Goal: Transaction & Acquisition: Purchase product/service

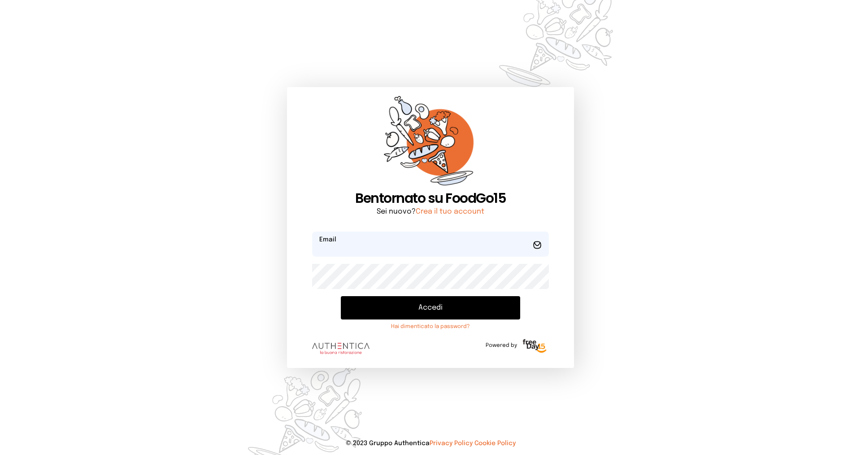
type input "**********"
click at [442, 305] on button "Accedi" at bounding box center [430, 307] width 179 height 23
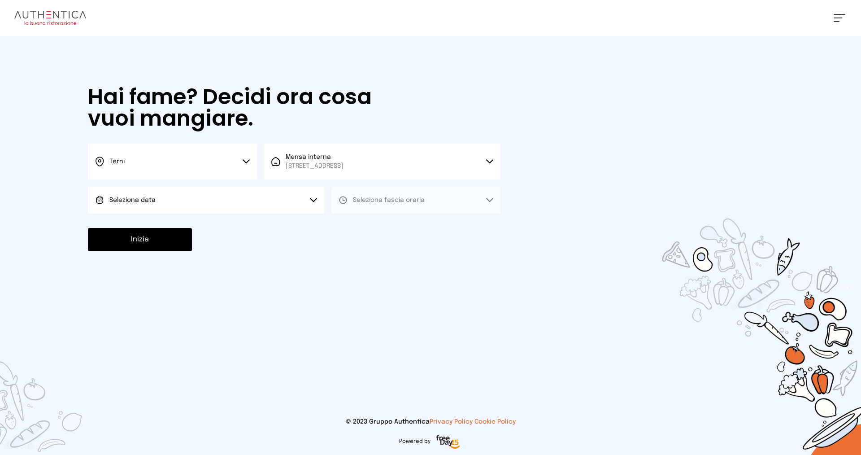
click at [199, 204] on button "Seleziona data" at bounding box center [206, 199] width 236 height 27
click at [190, 223] on li "[DATE], [DATE]" at bounding box center [206, 224] width 236 height 23
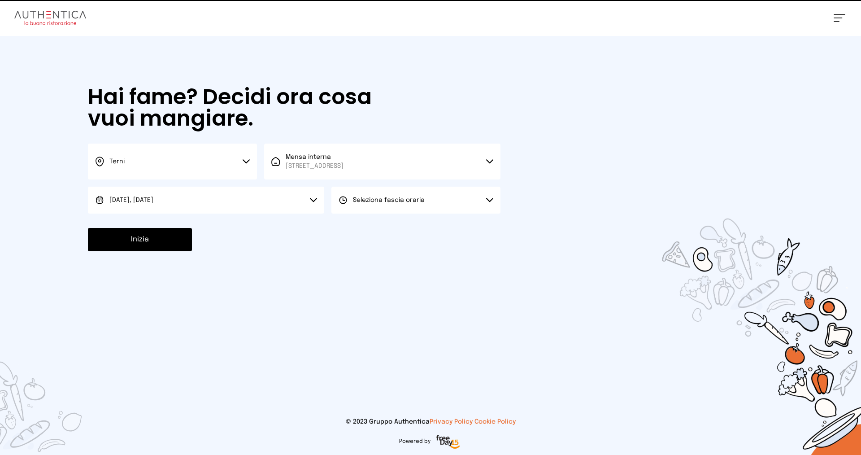
click at [420, 191] on button "Seleziona fascia oraria" at bounding box center [415, 199] width 169 height 27
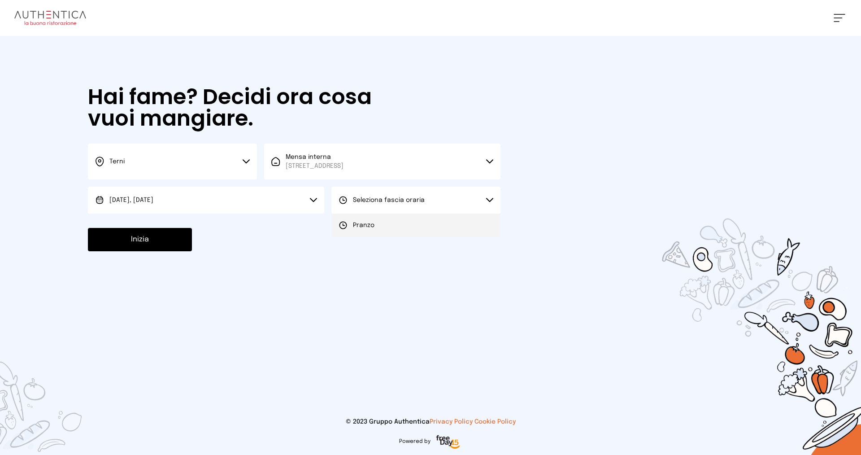
click at [390, 220] on li "Pranzo" at bounding box center [415, 224] width 169 height 23
click at [155, 242] on button "Inizia" at bounding box center [140, 239] width 104 height 23
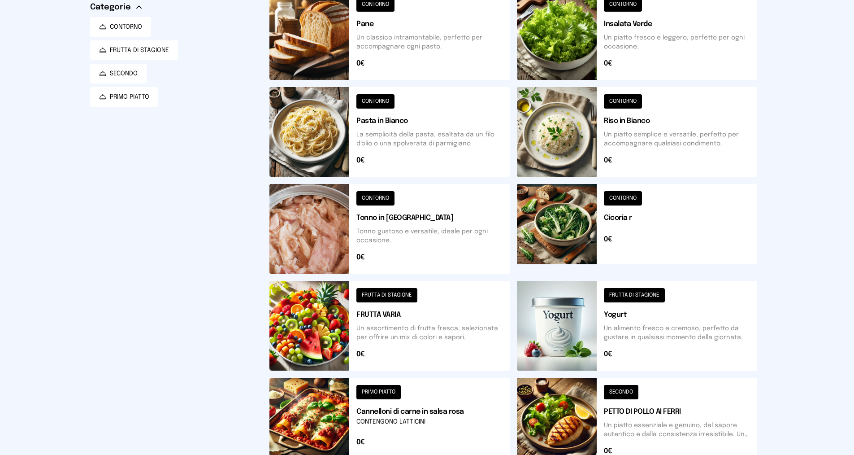
scroll to position [55, 0]
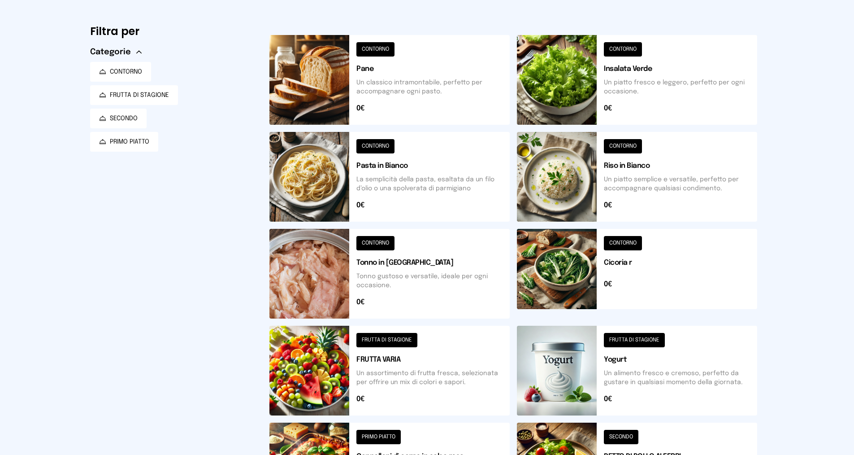
click at [624, 45] on button at bounding box center [637, 80] width 240 height 90
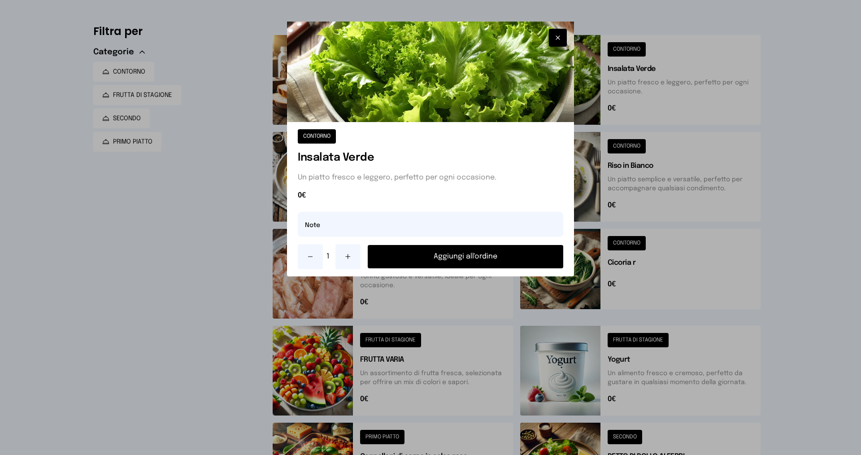
click at [448, 259] on button "Aggiungi all'ordine" at bounding box center [465, 256] width 195 height 23
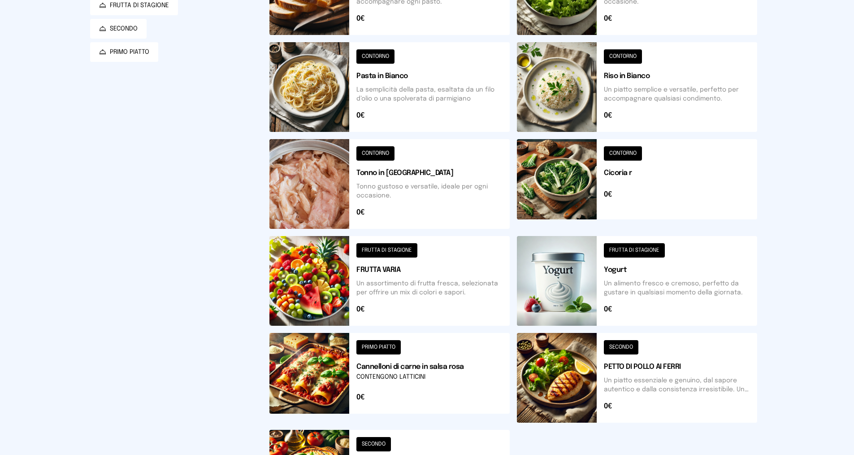
scroll to position [279, 0]
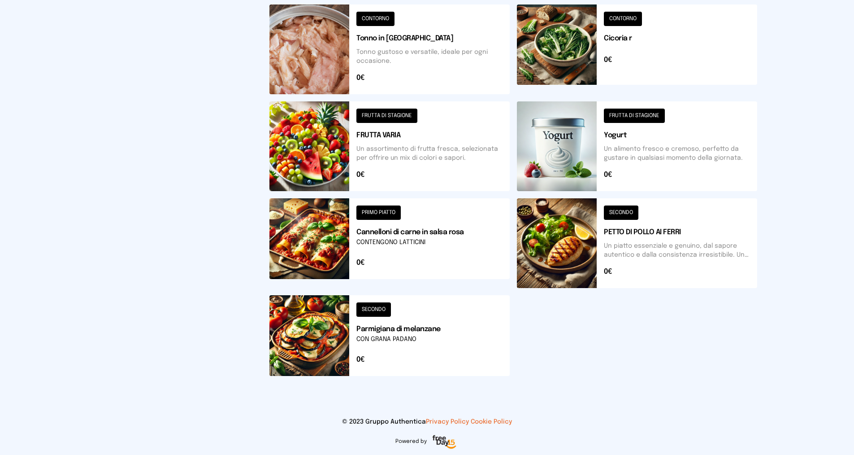
click at [377, 304] on button at bounding box center [389, 335] width 240 height 81
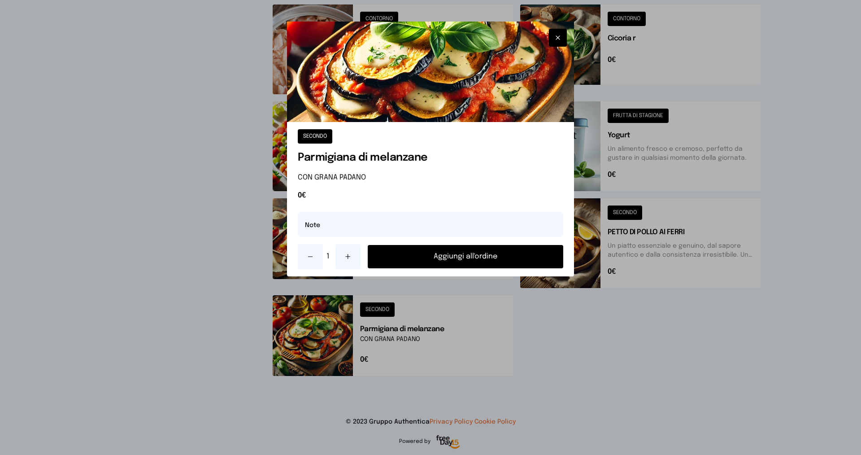
click at [456, 255] on button "Aggiungi all'ordine" at bounding box center [465, 256] width 195 height 23
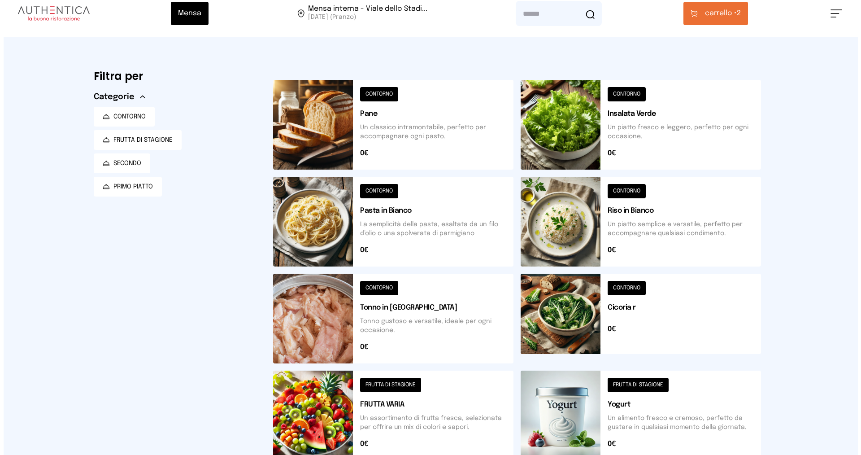
scroll to position [0, 0]
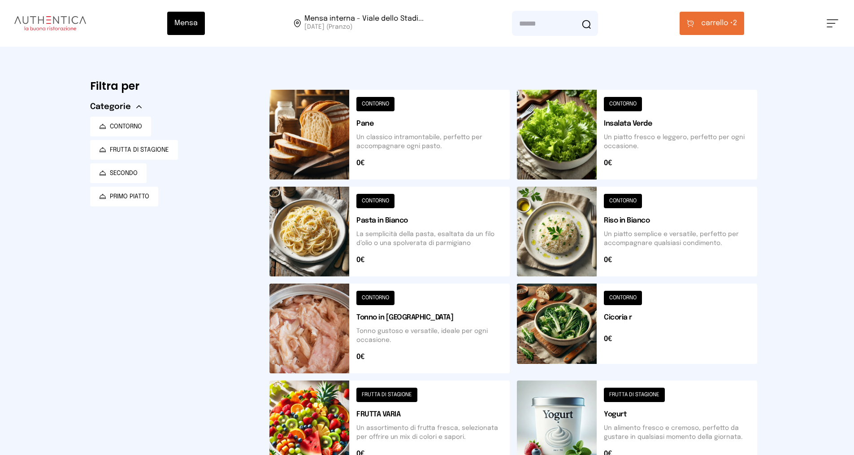
click at [386, 397] on button at bounding box center [389, 425] width 240 height 90
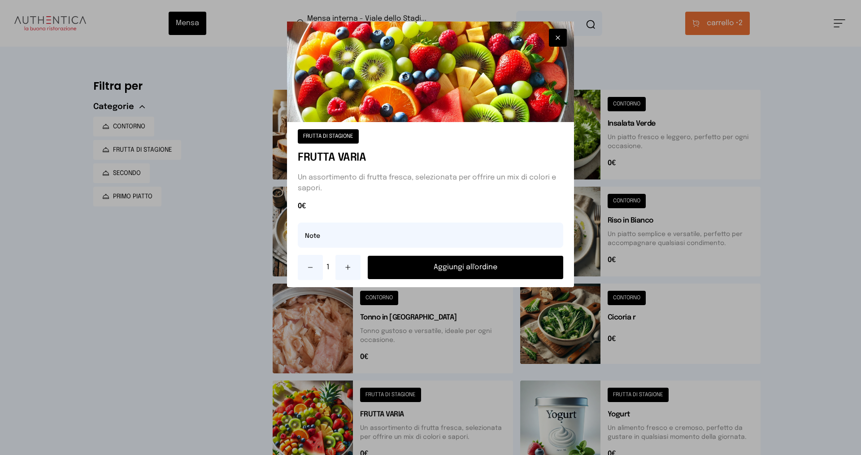
click at [437, 264] on button "Aggiungi all'ordine" at bounding box center [465, 267] width 195 height 23
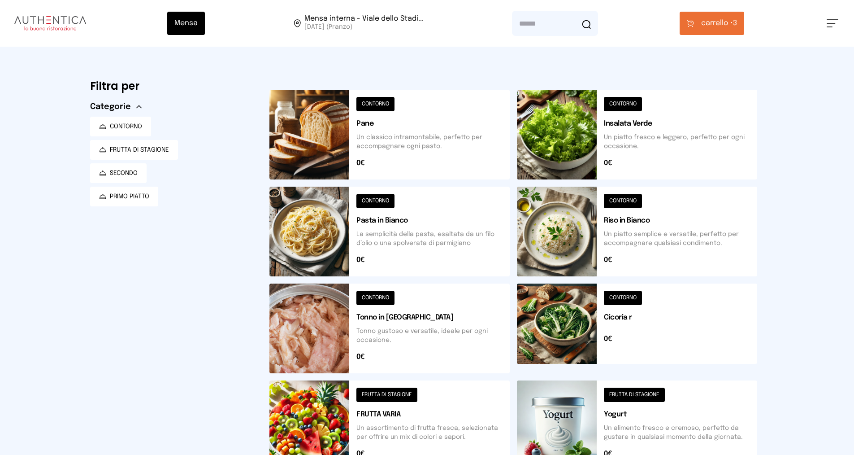
click at [709, 29] on button "carrello • 3" at bounding box center [712, 23] width 65 height 23
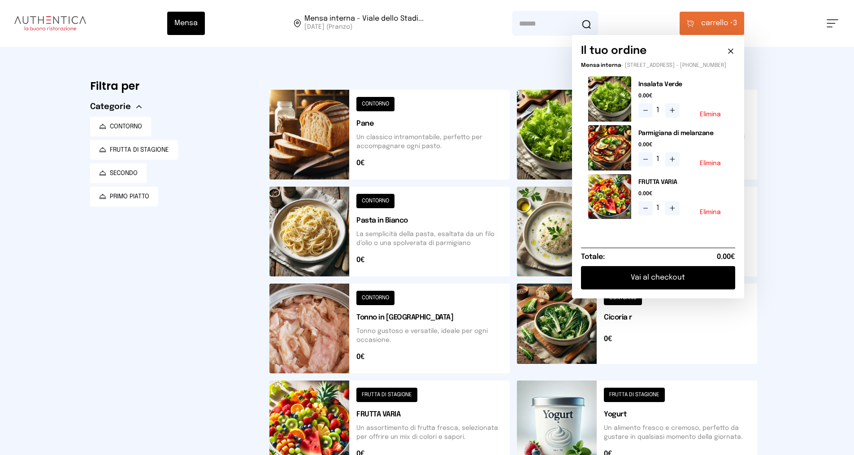
click at [683, 289] on button "Vai al checkout" at bounding box center [658, 277] width 154 height 23
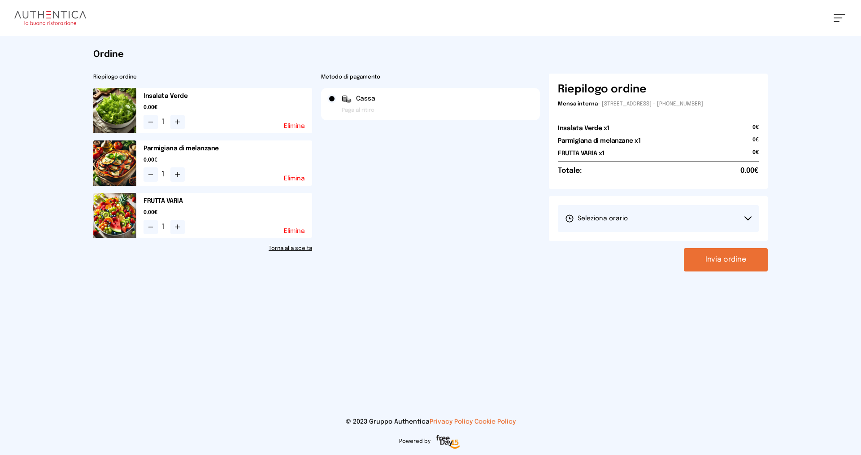
click at [651, 220] on button "Seleziona orario" at bounding box center [658, 218] width 201 height 27
click at [644, 239] on li "1° Turno (13:00 - 15:00)" at bounding box center [658, 243] width 201 height 23
click at [702, 260] on button "Invia ordine" at bounding box center [726, 259] width 84 height 23
